Goal: Task Accomplishment & Management: Manage account settings

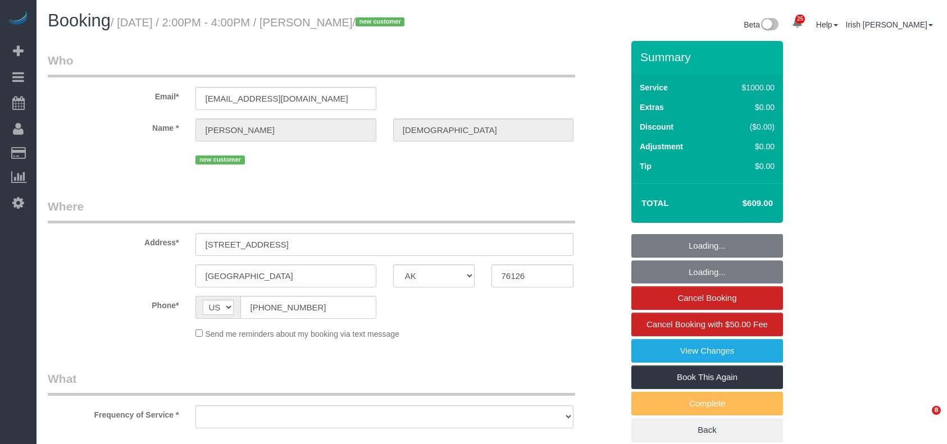
select select "[GEOGRAPHIC_DATA]"
select select "spot1"
drag, startPoint x: 199, startPoint y: 317, endPoint x: 211, endPoint y: 293, distance: 27.1
click at [195, 314] on div "AF AL DZ AD AO AI AQ AG AR AM AW AU AT AZ BS BH BD BB BY BE BZ BJ BM BT BO BA B…" at bounding box center [285, 307] width 180 height 23
select select "3"
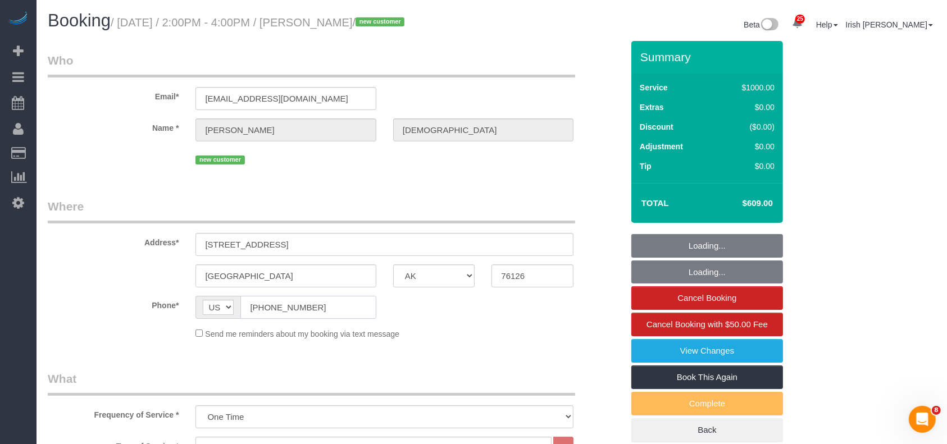
select select "object:1126"
select select "spot22"
select select "object:1188"
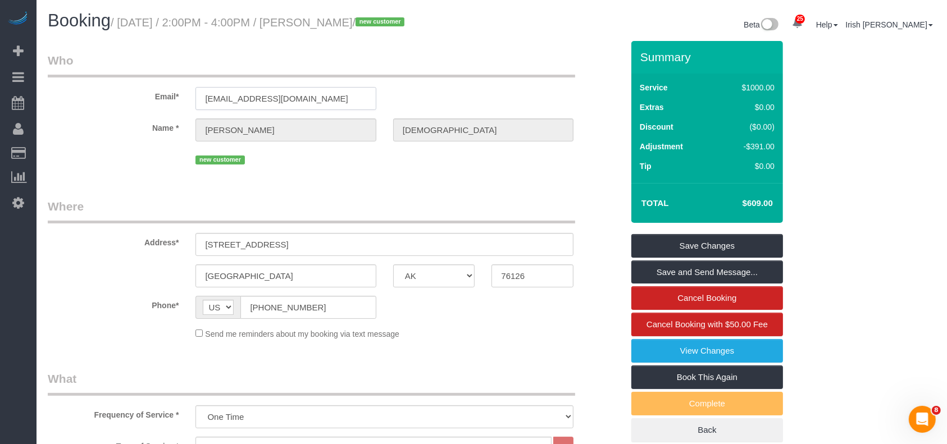
drag, startPoint x: 263, startPoint y: 101, endPoint x: 147, endPoint y: 92, distance: 116.6
click at [148, 94] on div "Email* [EMAIL_ADDRESS][DOMAIN_NAME]" at bounding box center [335, 81] width 592 height 58
drag, startPoint x: 333, startPoint y: 309, endPoint x: 151, endPoint y: 290, distance: 183.0
click at [141, 293] on fieldset "Where Address* [STREET_ADDRESS] [GEOGRAPHIC_DATA] AK AL AR AZ CA CO CT DC DE [G…" at bounding box center [335, 273] width 575 height 150
drag, startPoint x: 323, startPoint y: 243, endPoint x: 81, endPoint y: 243, distance: 241.6
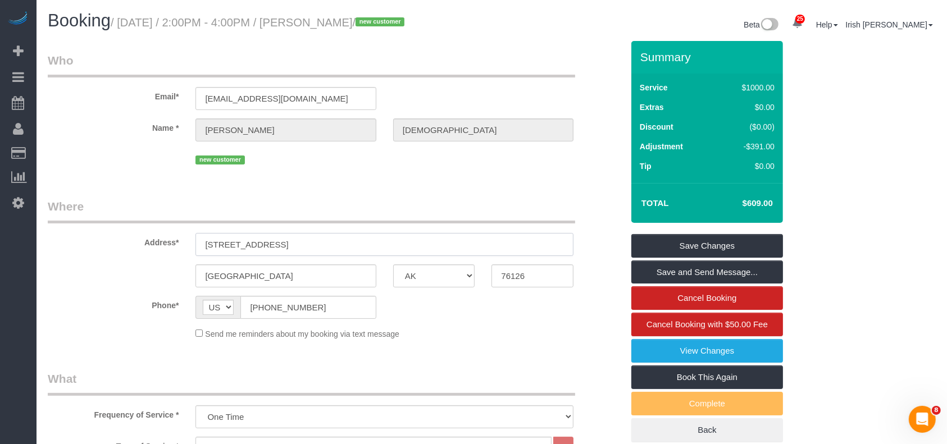
click at [81, 243] on div "Address* [STREET_ADDRESS]" at bounding box center [335, 227] width 592 height 58
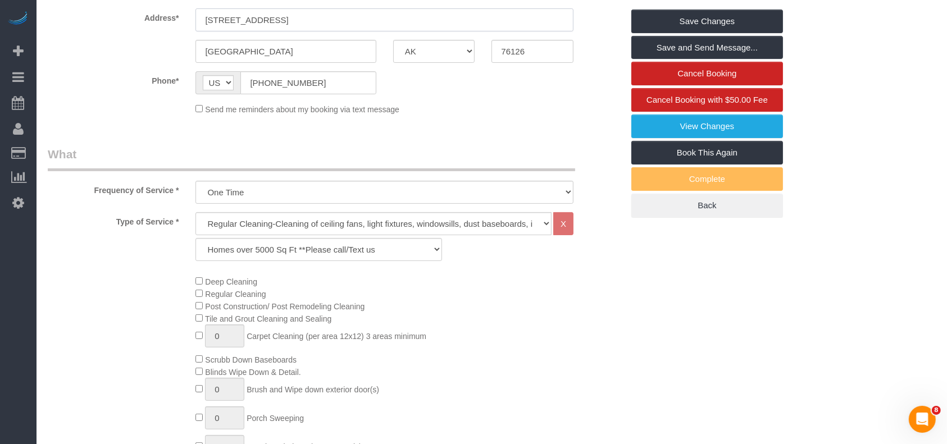
scroll to position [449, 0]
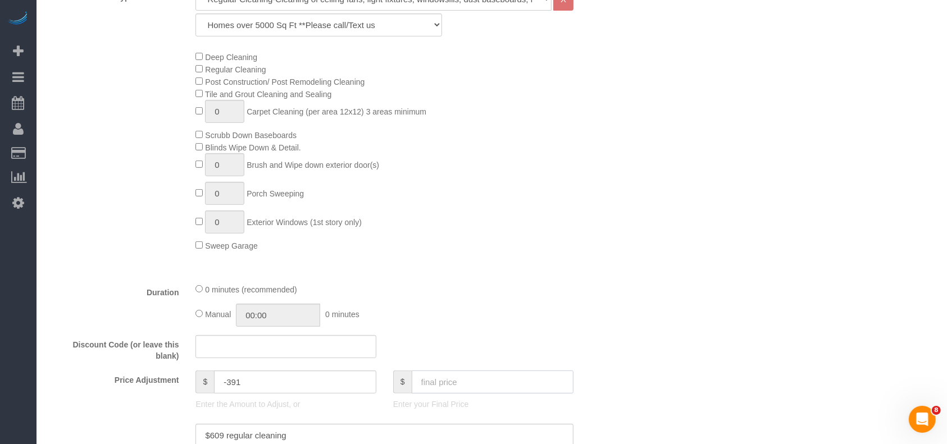
click at [448, 393] on input "text" at bounding box center [493, 382] width 162 height 23
paste input "839"
type input "839"
type input "-161"
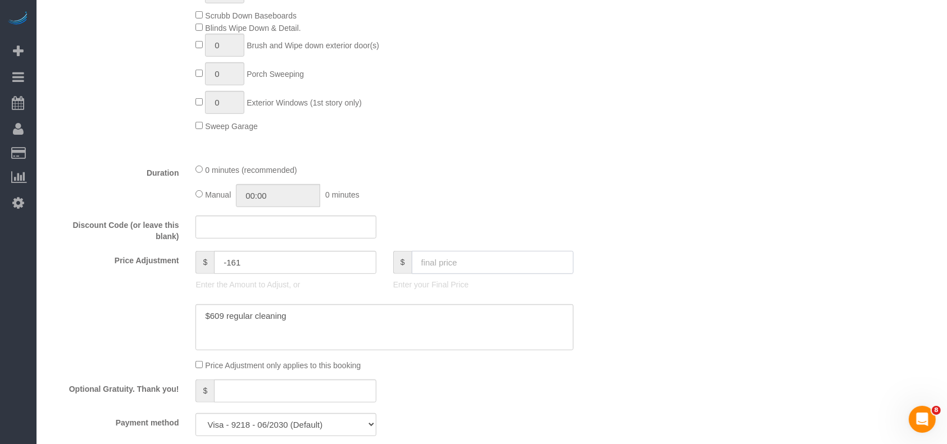
scroll to position [749, 0]
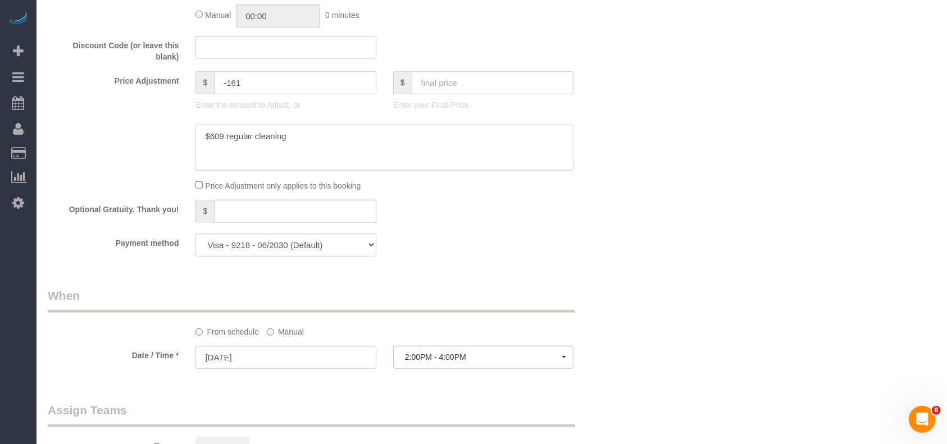
click at [301, 131] on textarea at bounding box center [384, 148] width 378 height 46
paste textarea "135+95"
click at [224, 149] on textarea at bounding box center [384, 148] width 378 height 46
click at [206, 154] on textarea at bounding box center [384, 148] width 378 height 46
click at [234, 151] on textarea at bounding box center [384, 148] width 378 height 46
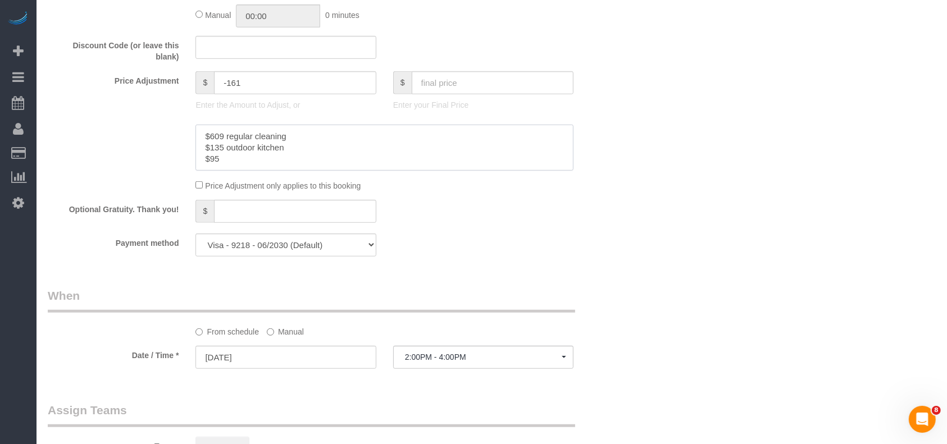
click at [240, 167] on textarea at bounding box center [384, 148] width 378 height 46
click at [79, 169] on div at bounding box center [335, 148] width 592 height 46
click at [245, 162] on textarea at bounding box center [384, 148] width 378 height 46
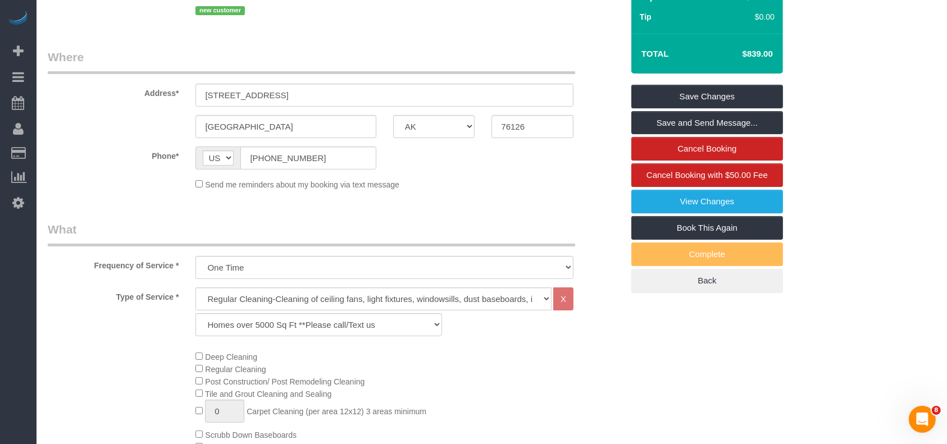
scroll to position [0, 0]
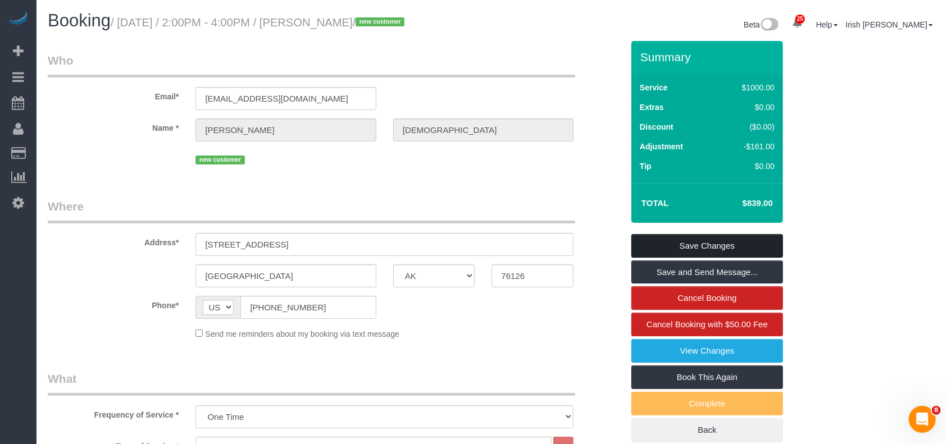
type textarea "$609 regular cleaning $135 outdoor kitchen $95 cabana"
click at [686, 242] on link "Save Changes" at bounding box center [707, 246] width 152 height 24
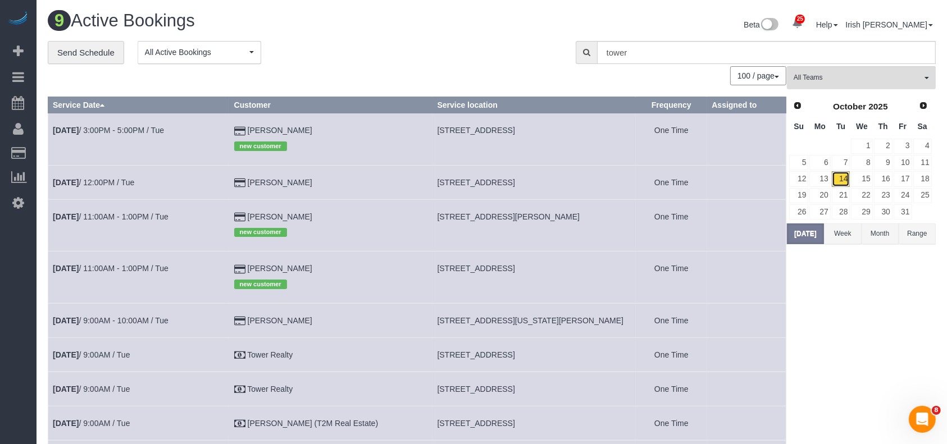
click at [844, 176] on link "14" at bounding box center [841, 178] width 19 height 15
drag, startPoint x: 330, startPoint y: 267, endPoint x: 243, endPoint y: 258, distance: 87.5
click at [247, 259] on tr "[DATE] 11:00AM - 1:00PM / Tue [PERSON_NAME] new customer [STREET_ADDRESS] One T…" at bounding box center [417, 278] width 738 height 52
copy tr "[PERSON_NAME]"
click at [151, 267] on link "[DATE] 11:00AM - 1:00PM / Tue" at bounding box center [111, 268] width 116 height 9
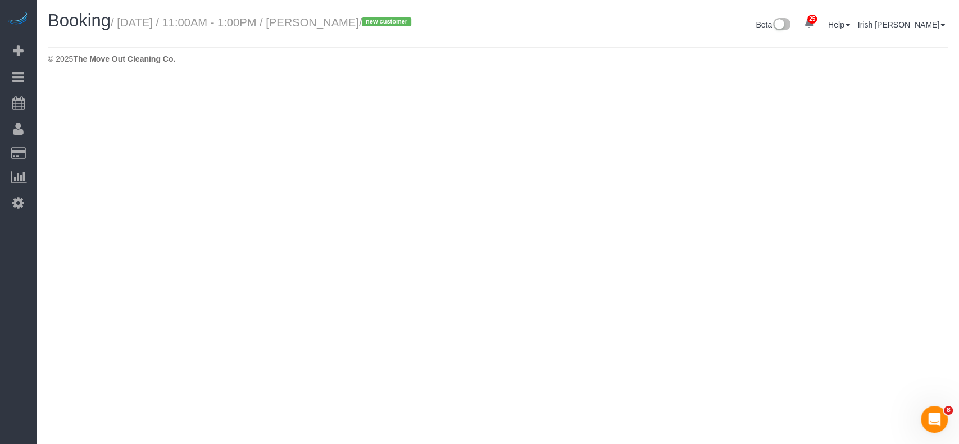
select select "[GEOGRAPHIC_DATA]"
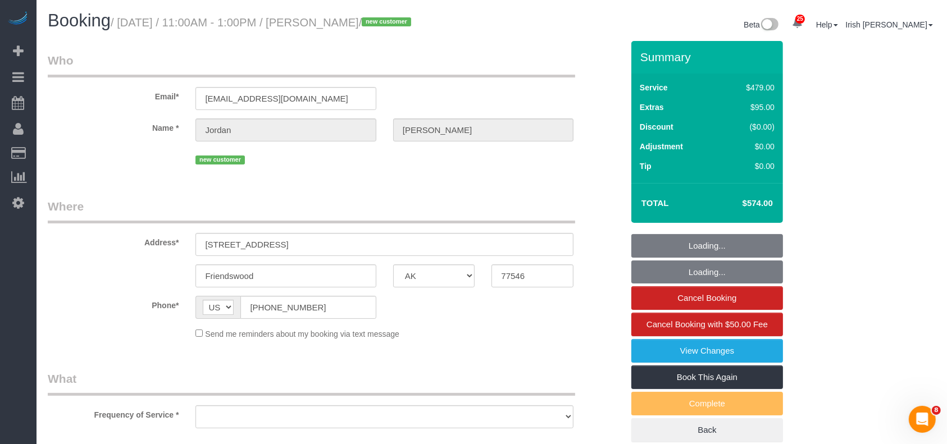
select select "object:1796"
select select "string:fspay-81d4f3f7-34cd-4cd2-83ca-770a82f6be05"
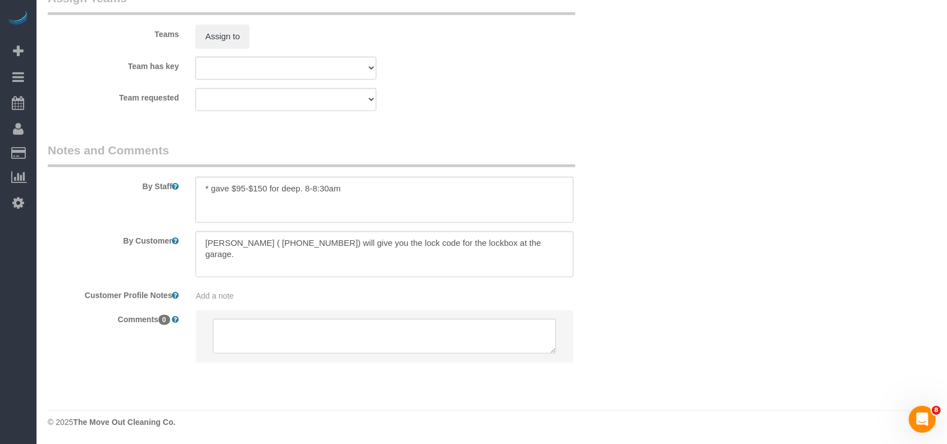
select select "3"
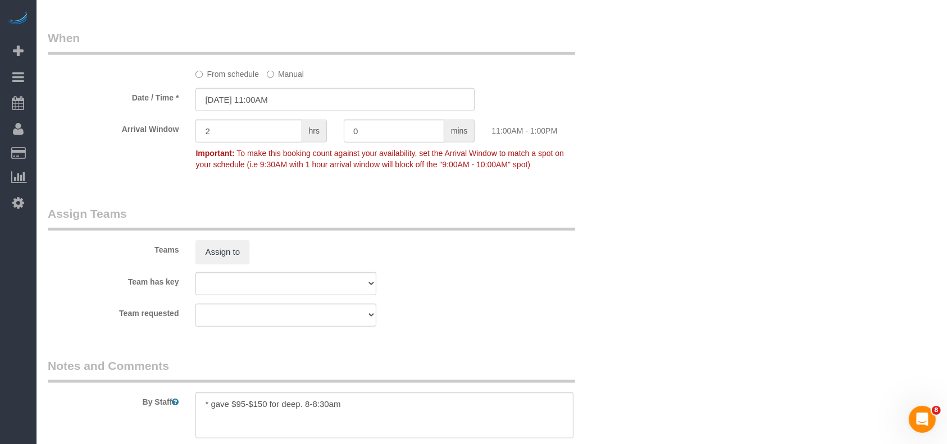
select select "object:1883"
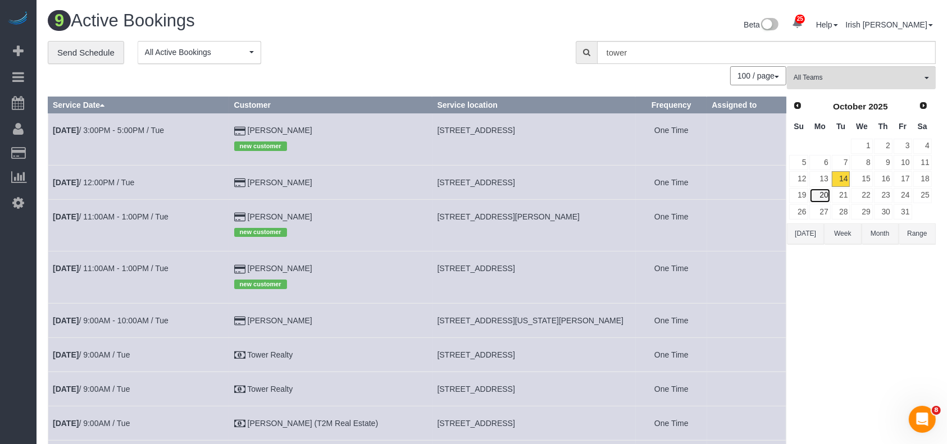
click at [825, 195] on link "20" at bounding box center [819, 195] width 21 height 15
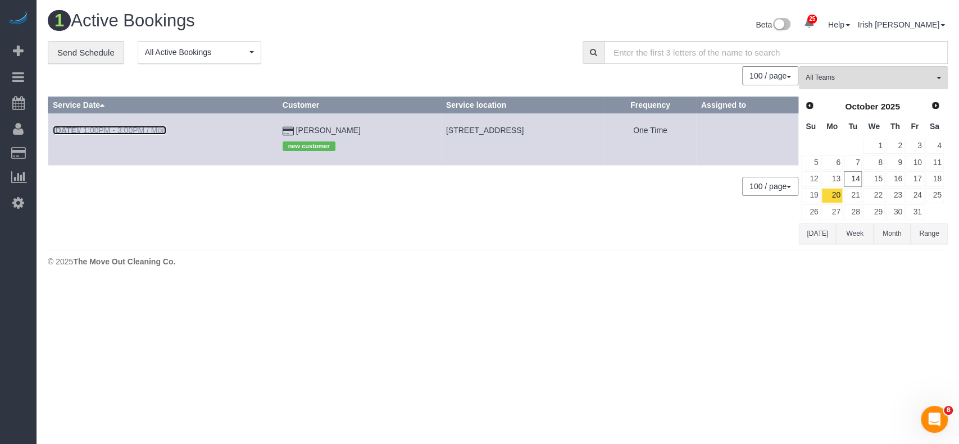
click at [130, 130] on link "[DATE] 1:00PM - 3:00PM / Mon" at bounding box center [109, 130] width 113 height 9
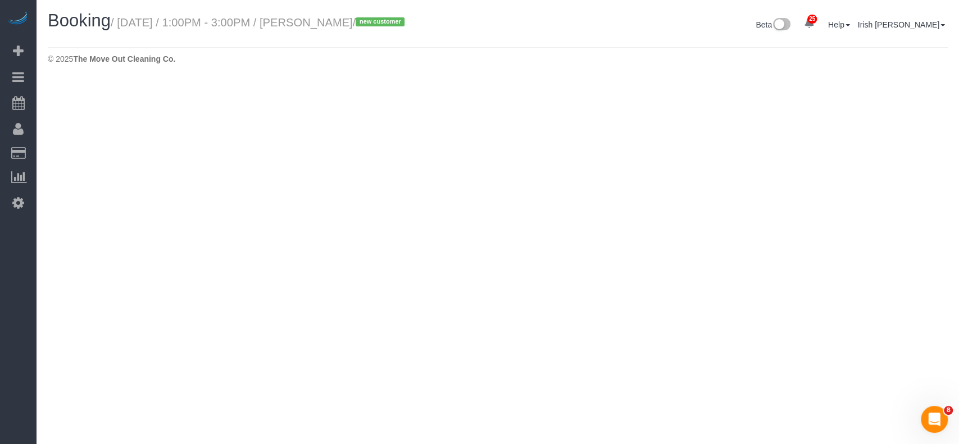
select select "[GEOGRAPHIC_DATA]"
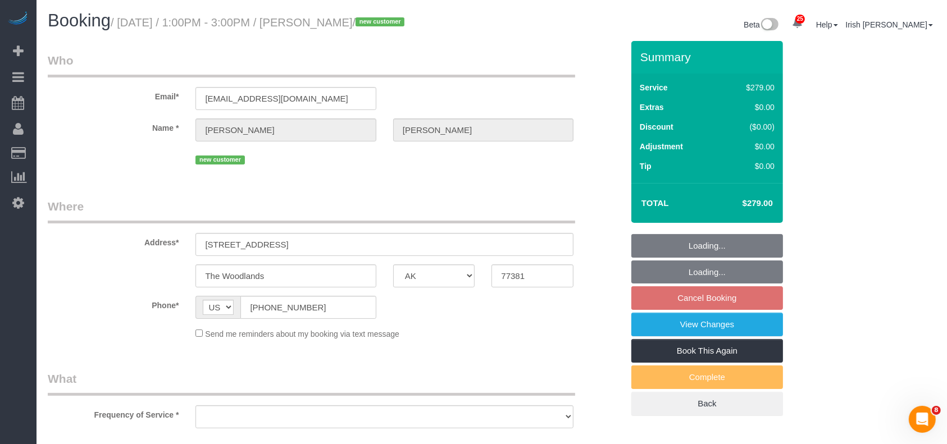
select select "3"
select select "object:2464"
select select "string:fspay-616b1320-8fe5-4ebe-91be-b8169b0b9fa8"
select select "object:2476"
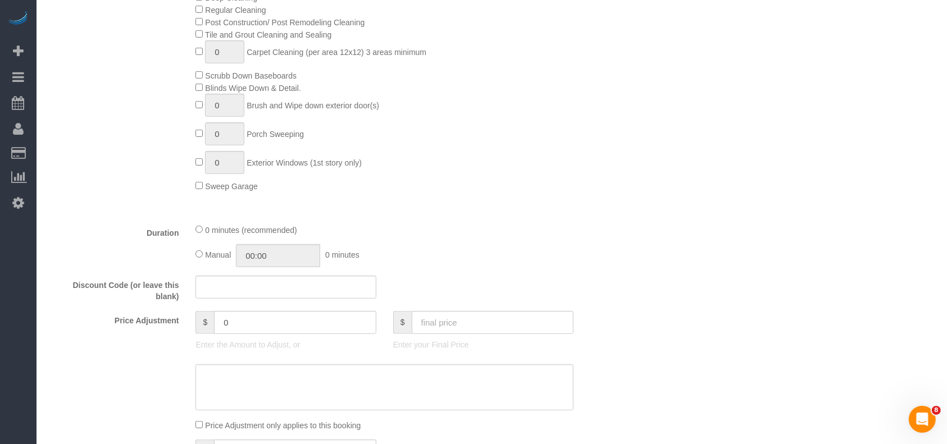
scroll to position [524, 0]
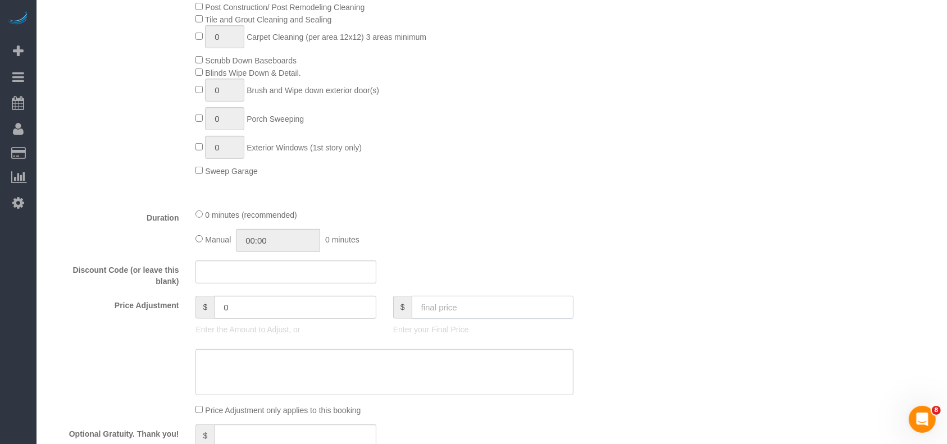
click at [472, 318] on input "text" at bounding box center [493, 307] width 162 height 23
paste input "299"
type input "299"
click at [365, 375] on textarea at bounding box center [384, 372] width 378 height 46
type input "20"
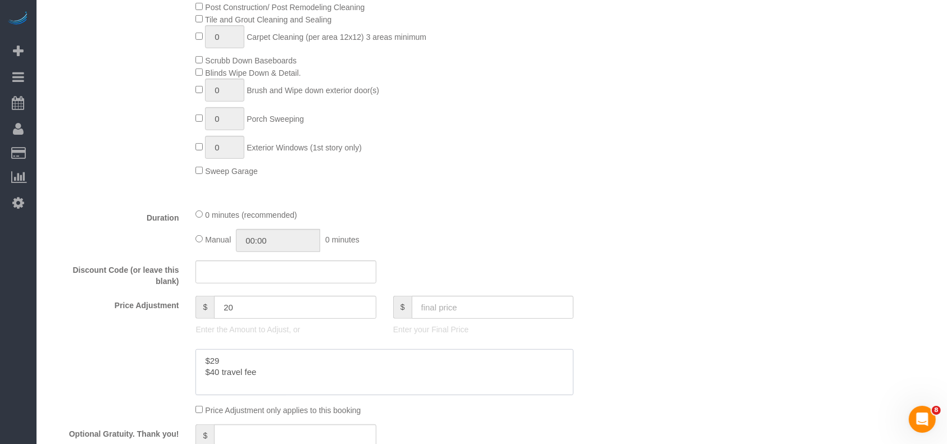
click at [211, 362] on textarea at bounding box center [384, 372] width 378 height 46
click at [216, 364] on textarea at bounding box center [384, 372] width 378 height 46
paste textarea "5"
drag, startPoint x: 218, startPoint y: 366, endPoint x: 312, endPoint y: 353, distance: 95.2
click at [312, 355] on textarea at bounding box center [384, 372] width 378 height 46
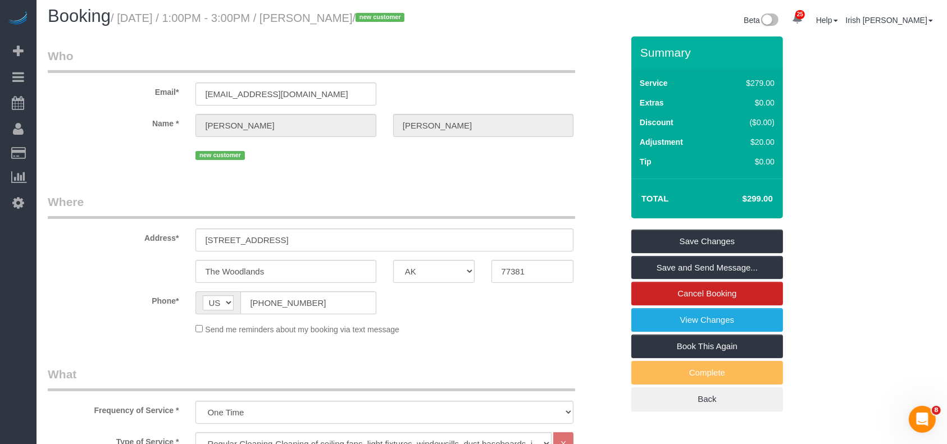
scroll to position [0, 0]
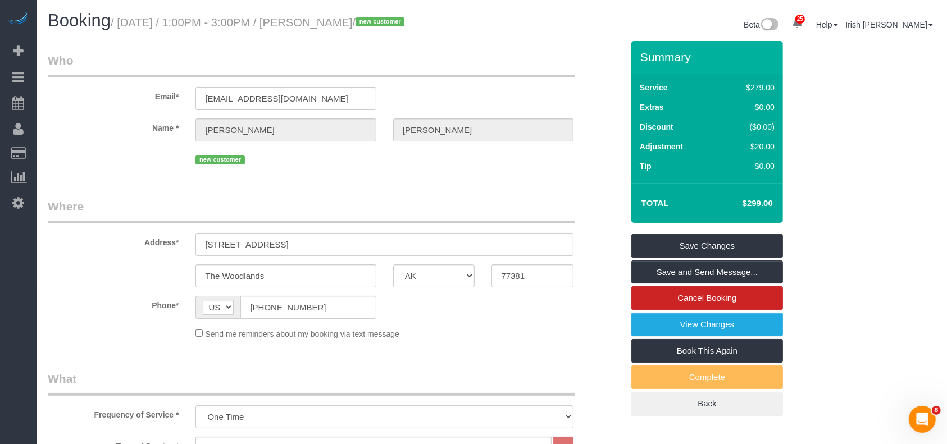
type textarea "$20 off $40 travel fee"
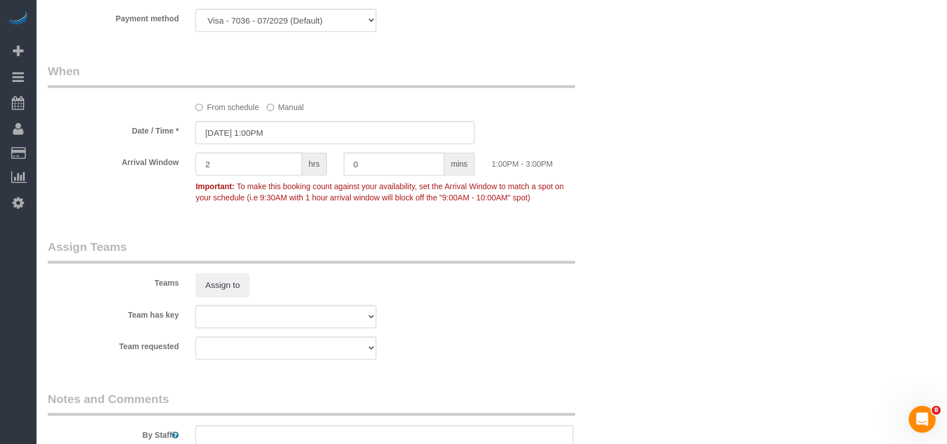
scroll to position [1225, 0]
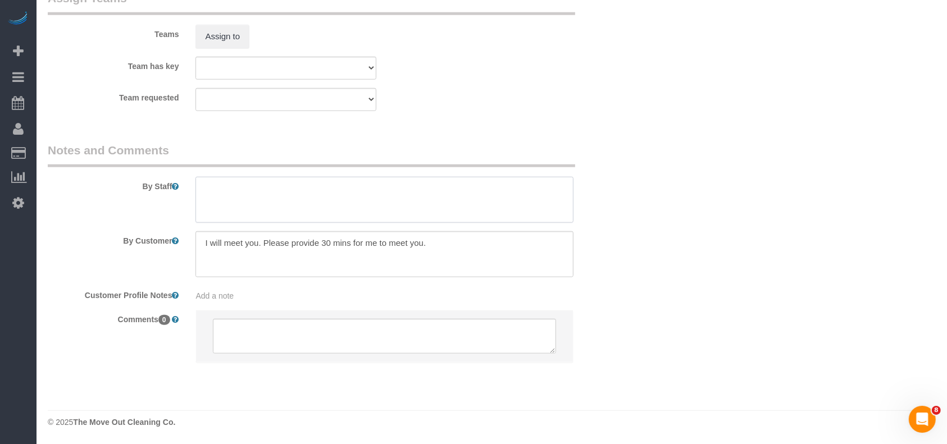
click at [283, 212] on textarea at bounding box center [384, 200] width 378 height 46
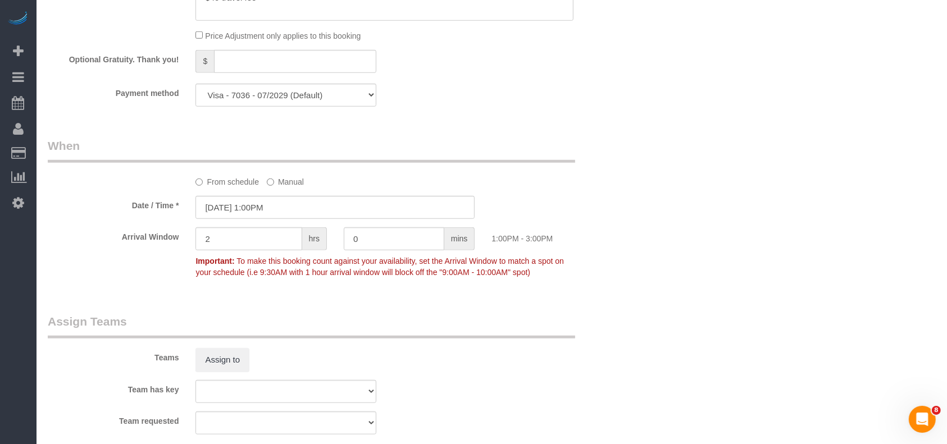
scroll to position [674, 0]
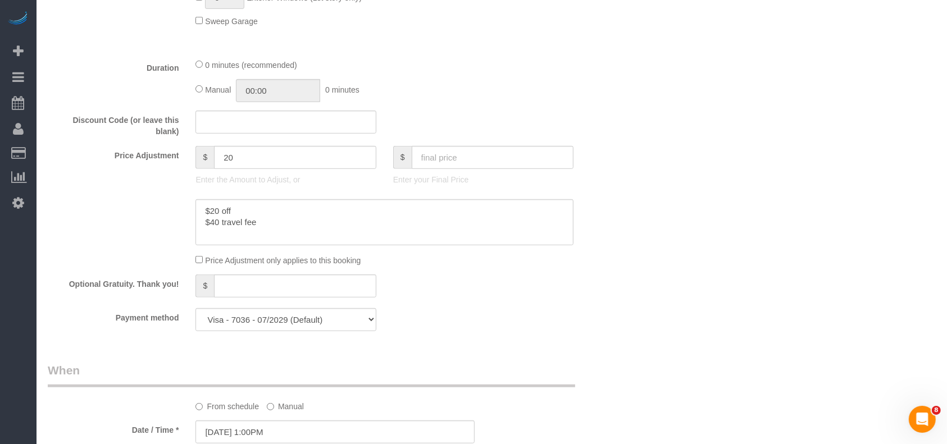
type textarea "* 20 off without inside windows *"
drag, startPoint x: 292, startPoint y: 239, endPoint x: 93, endPoint y: 171, distance: 210.7
click at [93, 171] on sui-booking-price-adjustment "Price Adjustment $ 20 Enter the Amount to Adjust, or $ Enter your Final Price P…" at bounding box center [335, 206] width 575 height 120
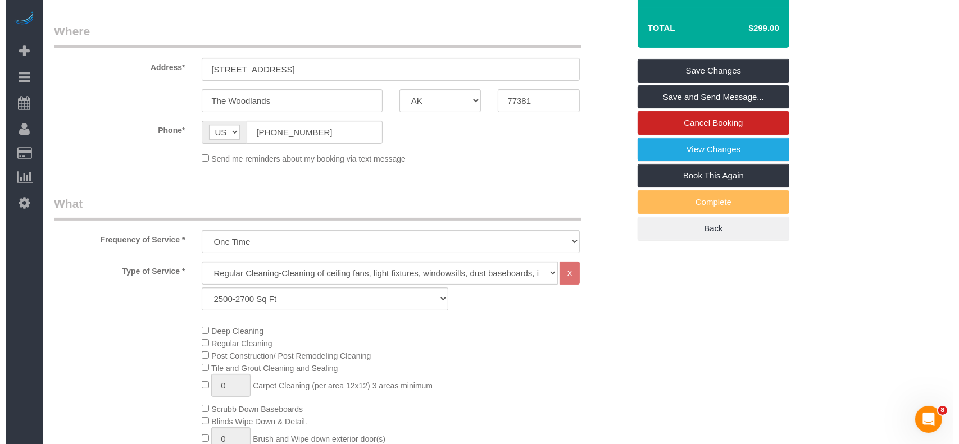
scroll to position [75, 0]
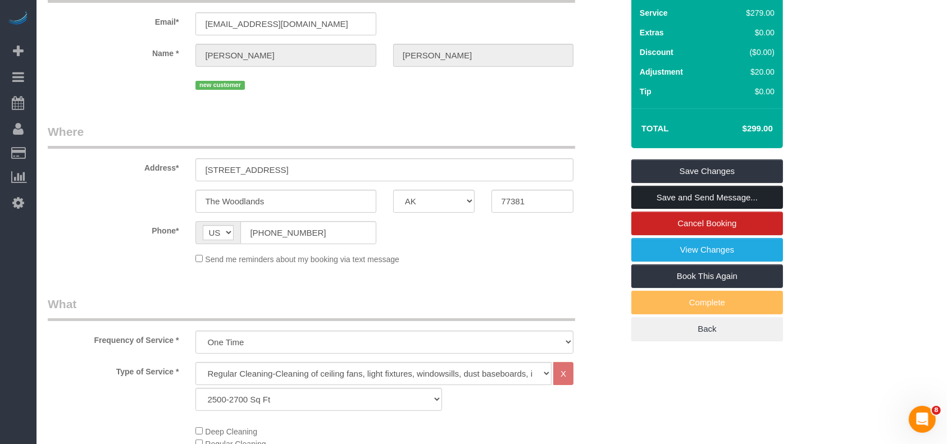
click at [706, 191] on link "Save and Send Message..." at bounding box center [707, 198] width 152 height 24
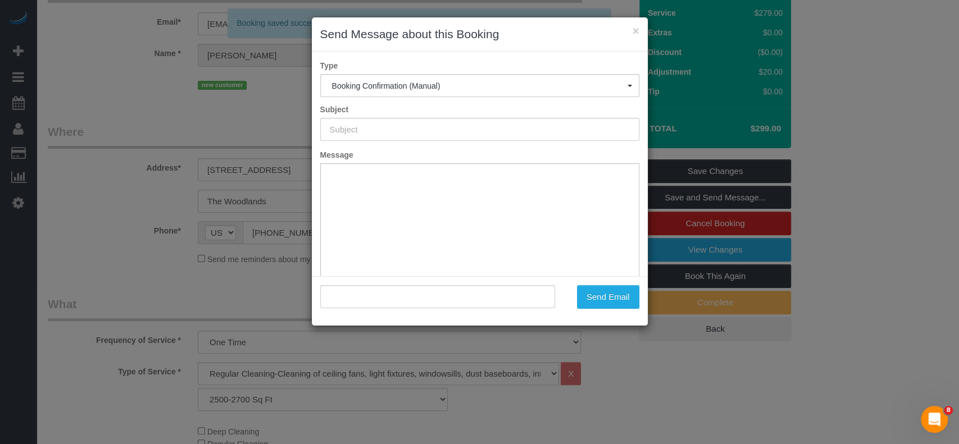
type input "Booking Confirmed!"
type input ""[PERSON_NAME]" <[EMAIL_ADDRESS][DOMAIN_NAME]>"
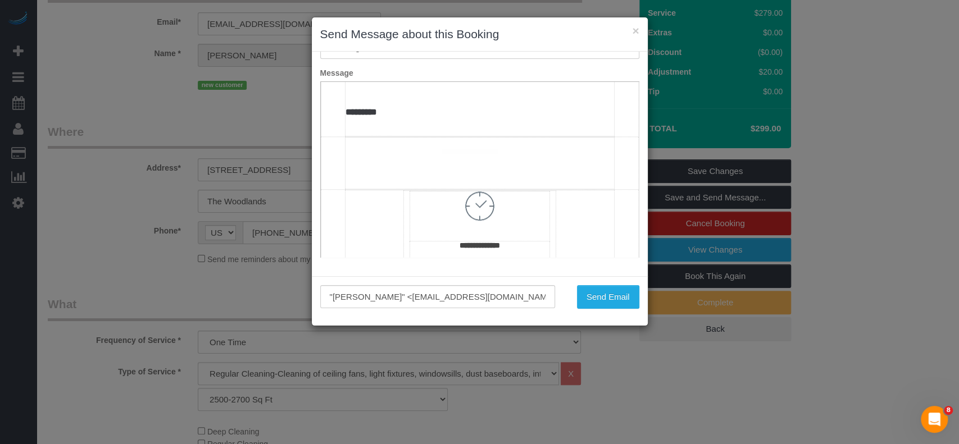
scroll to position [674, 0]
click at [467, 114] on td "**********" at bounding box center [479, 12] width 269 height 204
click at [602, 297] on button "Send Email" at bounding box center [608, 297] width 62 height 24
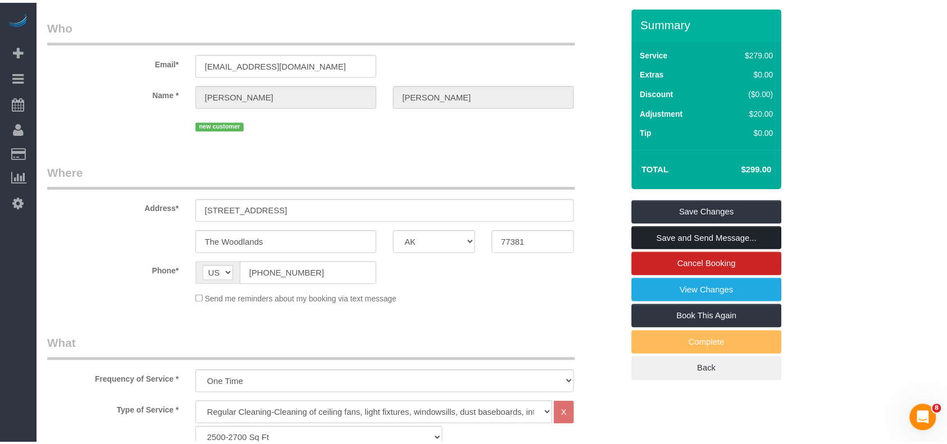
scroll to position [115, 0]
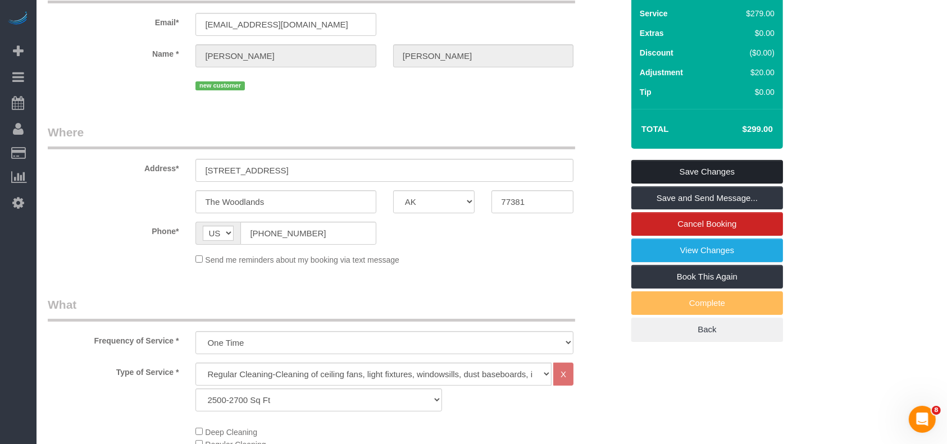
click at [679, 172] on link "Save Changes" at bounding box center [707, 172] width 152 height 24
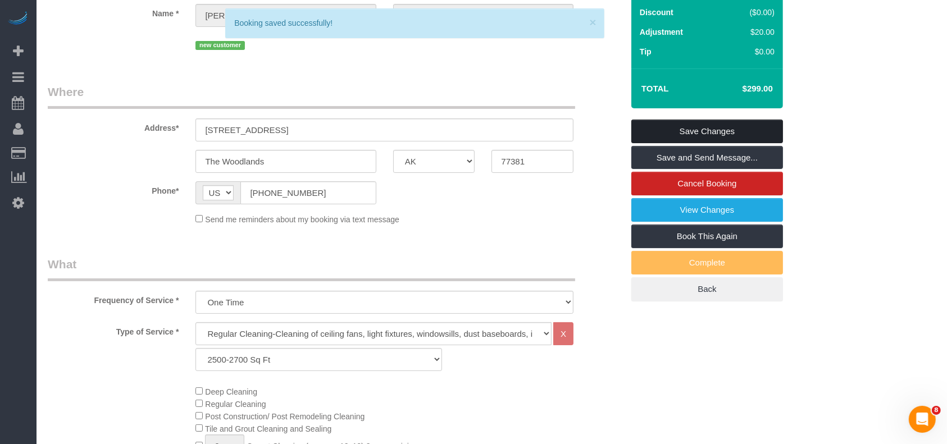
scroll to position [75, 0]
